Goal: Check status: Check status

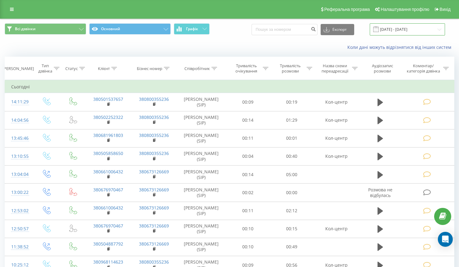
click at [405, 31] on input "20.09.2025 - 20.09.2025" at bounding box center [407, 29] width 75 height 12
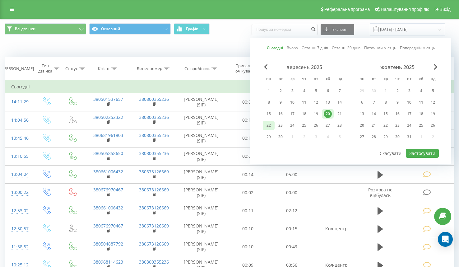
click at [265, 125] on div "22" at bounding box center [269, 125] width 8 height 8
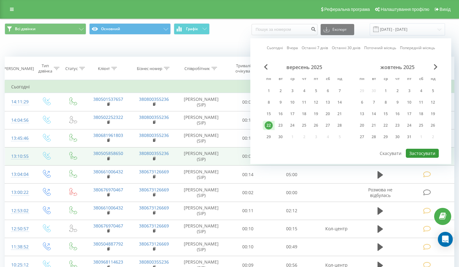
drag, startPoint x: 431, startPoint y: 153, endPoint x: 224, endPoint y: 151, distance: 207.0
click at [406, 153] on div "Сьогодні Вчора Останні 7 днів Останні 30 днів Поточний місяць Попередній місяць…" at bounding box center [351, 101] width 201 height 126
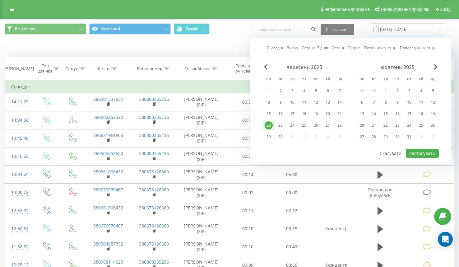
click at [273, 49] on link "Сьогодні" at bounding box center [275, 48] width 16 height 6
click at [278, 48] on link "Сьогодні" at bounding box center [275, 48] width 16 height 6
click at [269, 128] on div "22" at bounding box center [269, 125] width 8 height 8
click at [422, 155] on button "Застосувати" at bounding box center [422, 153] width 33 height 9
type input "[DATE] - [DATE]"
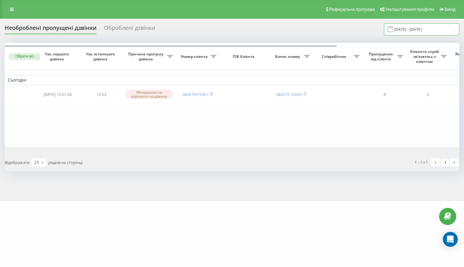
drag, startPoint x: 441, startPoint y: 28, endPoint x: 436, endPoint y: 35, distance: 8.5
click at [441, 28] on input "20.09.2025 - 20.09.2025" at bounding box center [421, 29] width 75 height 12
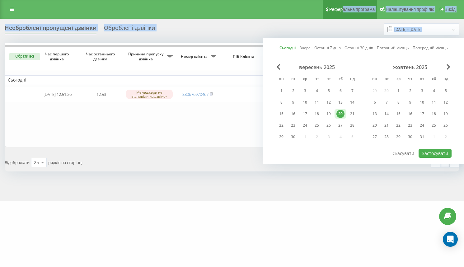
drag, startPoint x: 370, startPoint y: 42, endPoint x: 342, endPoint y: 16, distance: 37.7
click at [342, 16] on div "Реферальна програма Налаштування профілю Вихід Необроблені пропущені дзвінки Об…" at bounding box center [232, 100] width 464 height 201
click at [279, 128] on div "22" at bounding box center [281, 125] width 8 height 8
click at [442, 152] on button "Застосувати" at bounding box center [435, 153] width 33 height 9
type input "[DATE] - [DATE]"
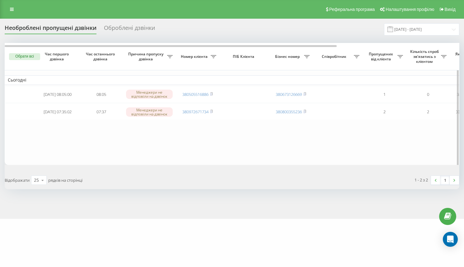
click at [41, 157] on table "Сьогодні [DATE] 08:05:00 08:05 Менеджери не відповіли на дзвінок 380505516886 3…" at bounding box center [316, 104] width 623 height 122
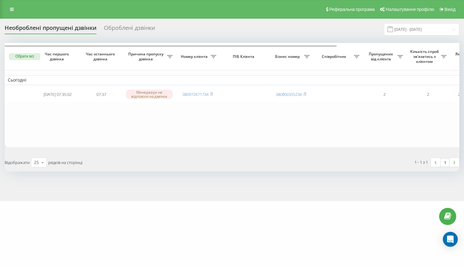
click at [43, 131] on table "Сьогодні 2025-09-22 07:35:02 07:37 Менеджери не відповіли на дзвінок 3809726717…" at bounding box center [316, 95] width 623 height 104
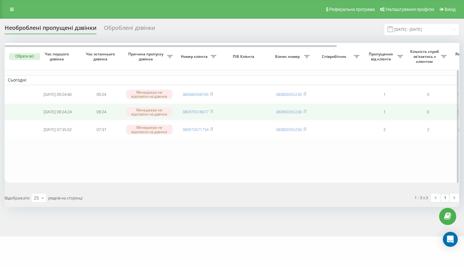
drag, startPoint x: 19, startPoint y: 127, endPoint x: 14, endPoint y: 111, distance: 16.0
click at [18, 126] on td at bounding box center [20, 129] width 31 height 16
